Goal: Information Seeking & Learning: Learn about a topic

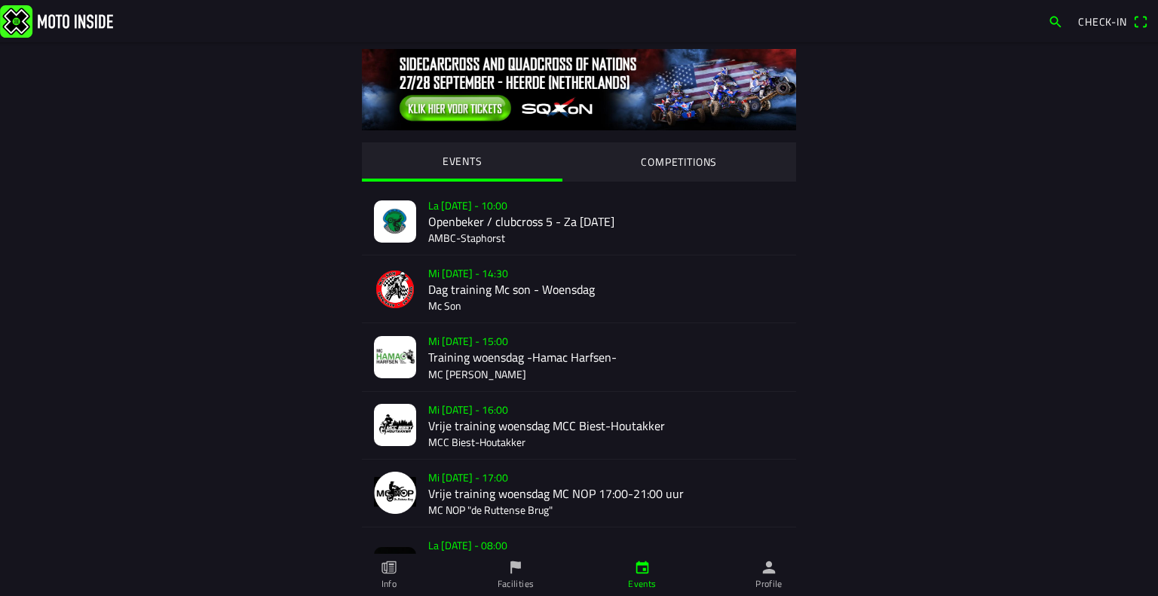
drag, startPoint x: 1146, startPoint y: 114, endPoint x: 1148, endPoint y: 132, distance: 18.2
click at [1148, 132] on main "EVENTS COMPETITIONS La [DATE] - 10:00 Openbeker / clubcross 5 - Za [DATE] AMBC-…" at bounding box center [579, 320] width 1158 height 554
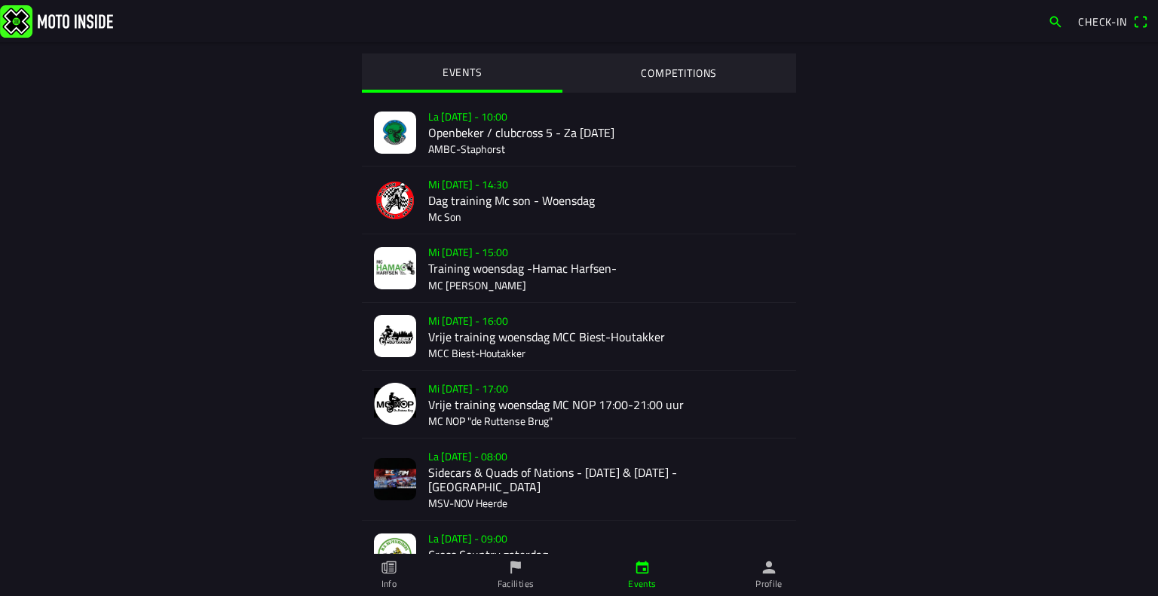
scroll to position [84, 0]
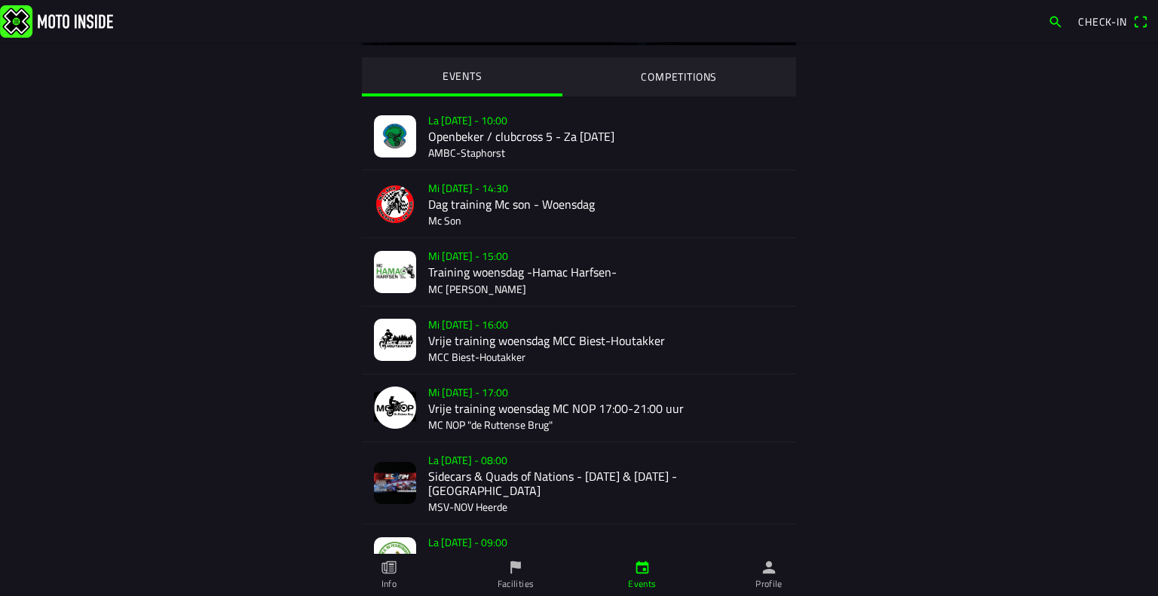
click at [565, 350] on div "Mi [DATE] - 16:00 Vrije training woensdag MCC Biest-[PERSON_NAME] MCC Biest-[PE…" at bounding box center [606, 340] width 356 height 67
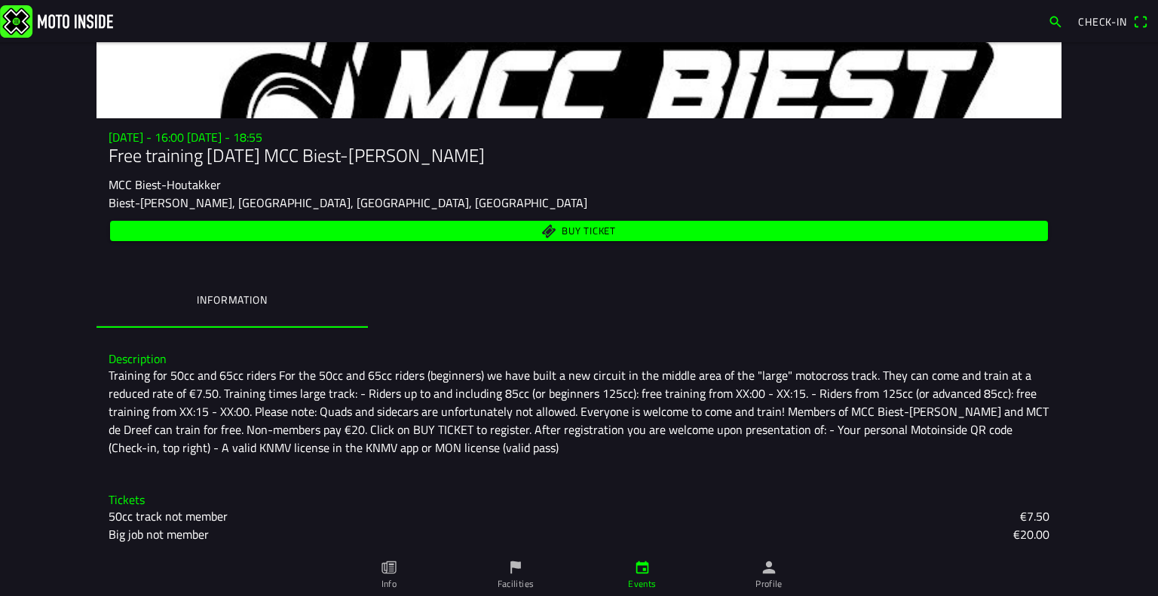
scroll to position [103, 0]
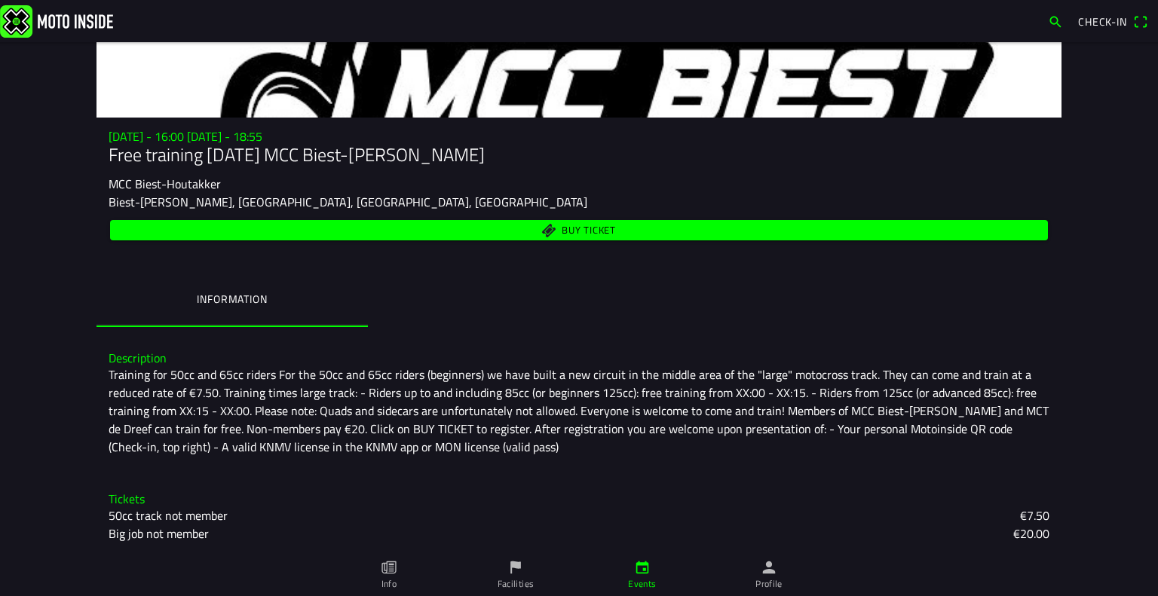
click at [457, 449] on font "Training for 50cc and 65cc riders For the 50cc and 65cc riders (beginners) we h…" at bounding box center [580, 411] width 943 height 90
drag, startPoint x: 474, startPoint y: 147, endPoint x: 294, endPoint y: 152, distance: 179.5
click at [294, 152] on h1 "Free training [DATE] MCC Biest-[PERSON_NAME]" at bounding box center [579, 155] width 941 height 22
copy font "MCC Biest-Houtakker"
